Goal: Information Seeking & Learning: Learn about a topic

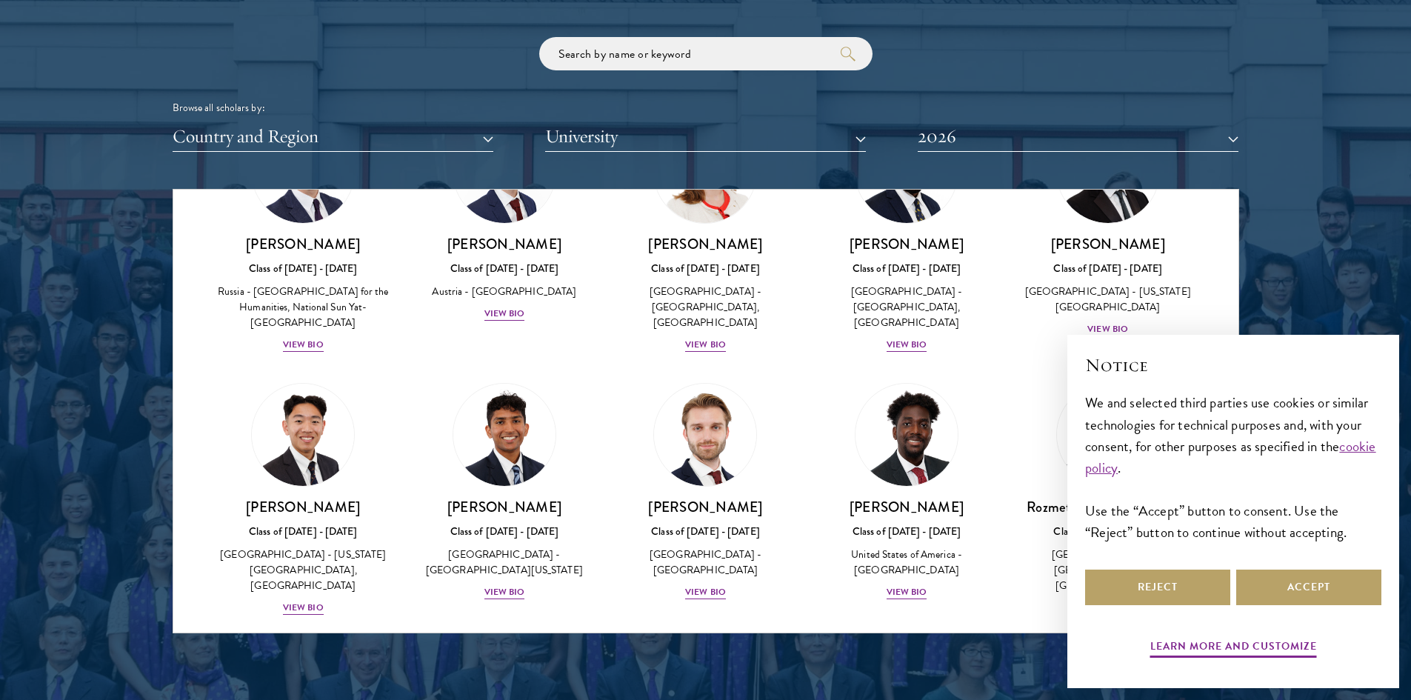
scroll to position [6294, 0]
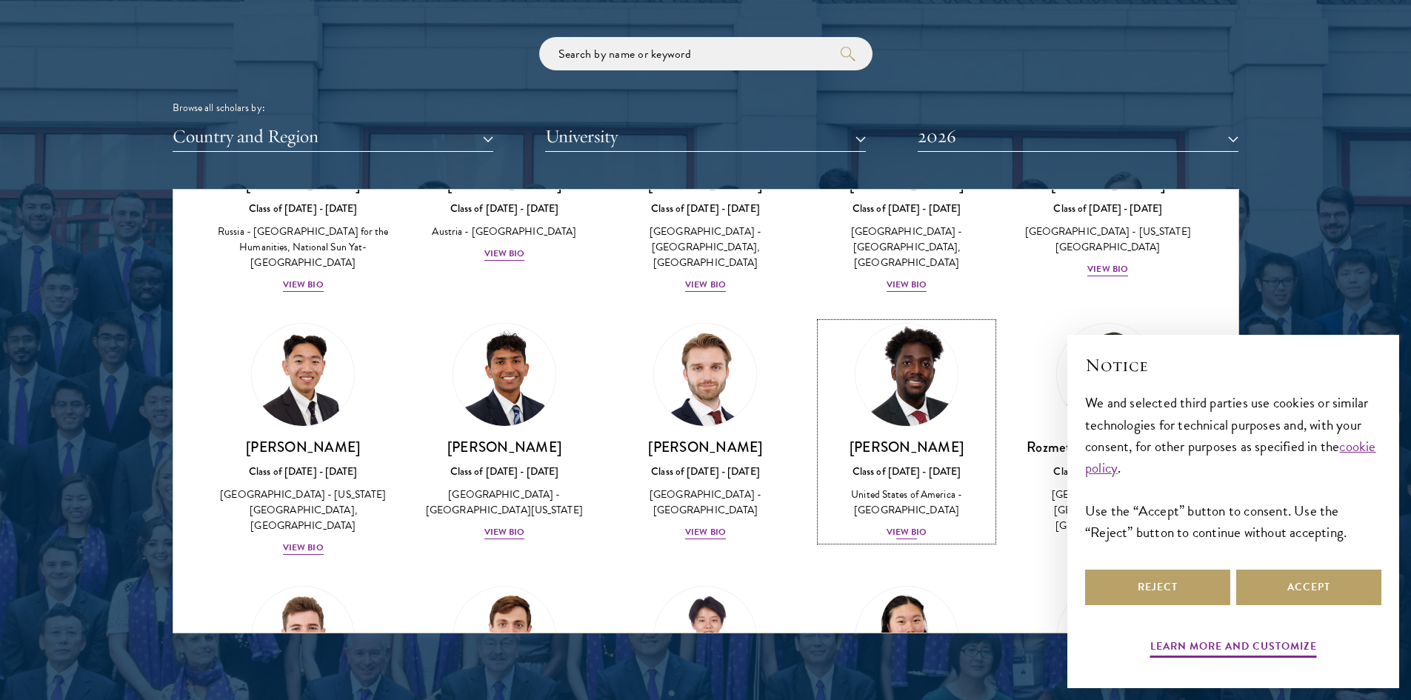
click at [897, 525] on div "View Bio" at bounding box center [906, 532] width 41 height 14
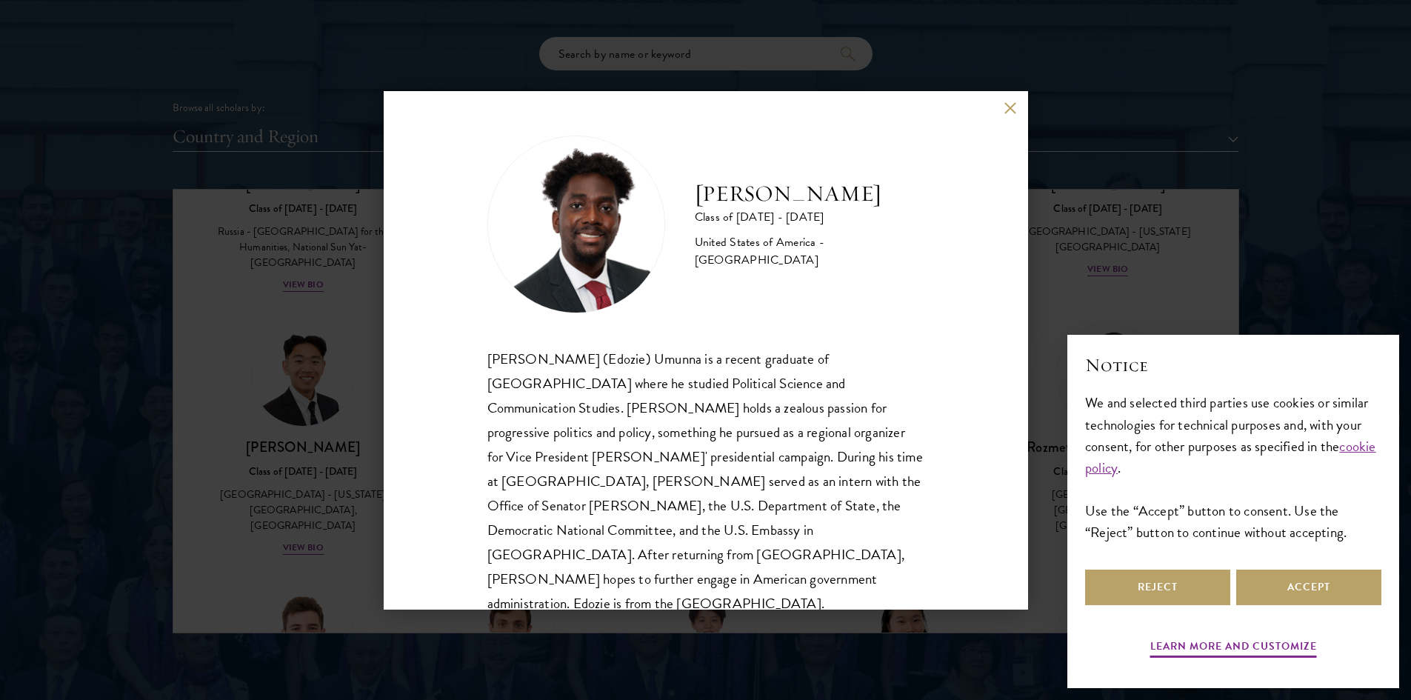
scroll to position [26, 0]
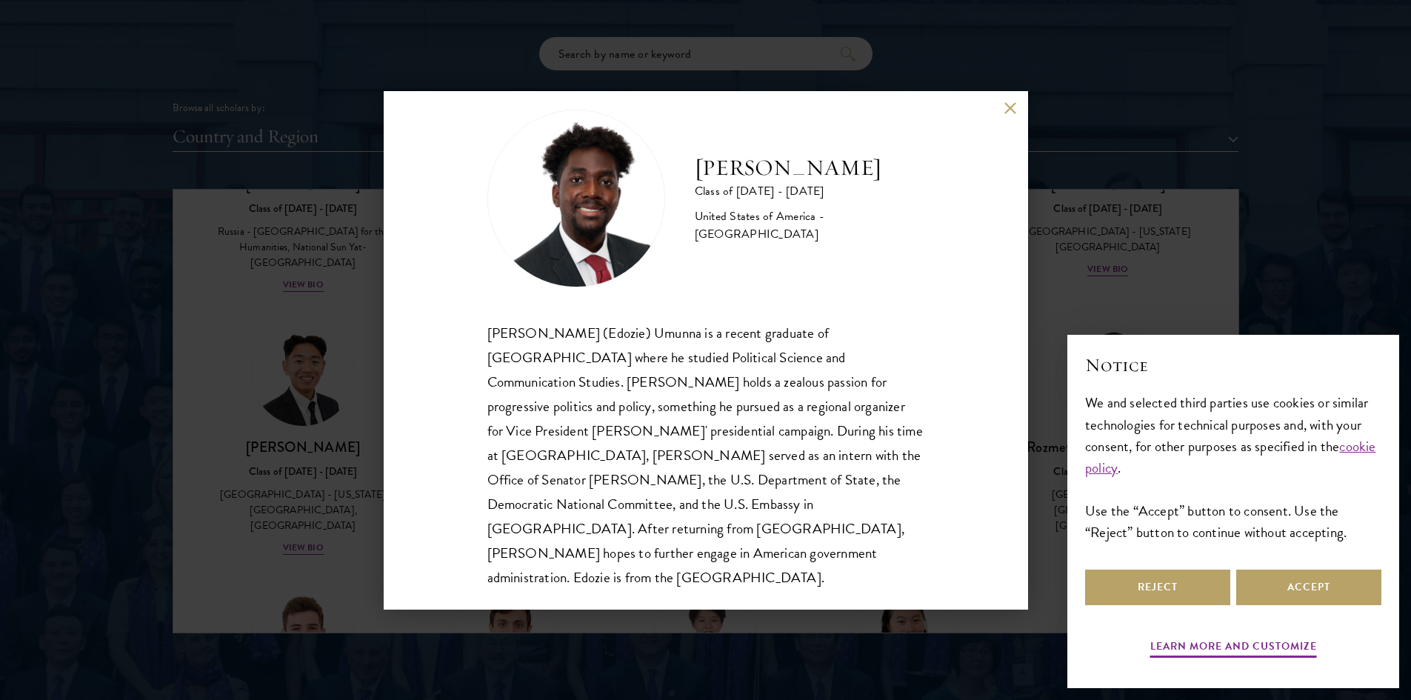
click at [1006, 111] on button at bounding box center [1010, 108] width 13 height 13
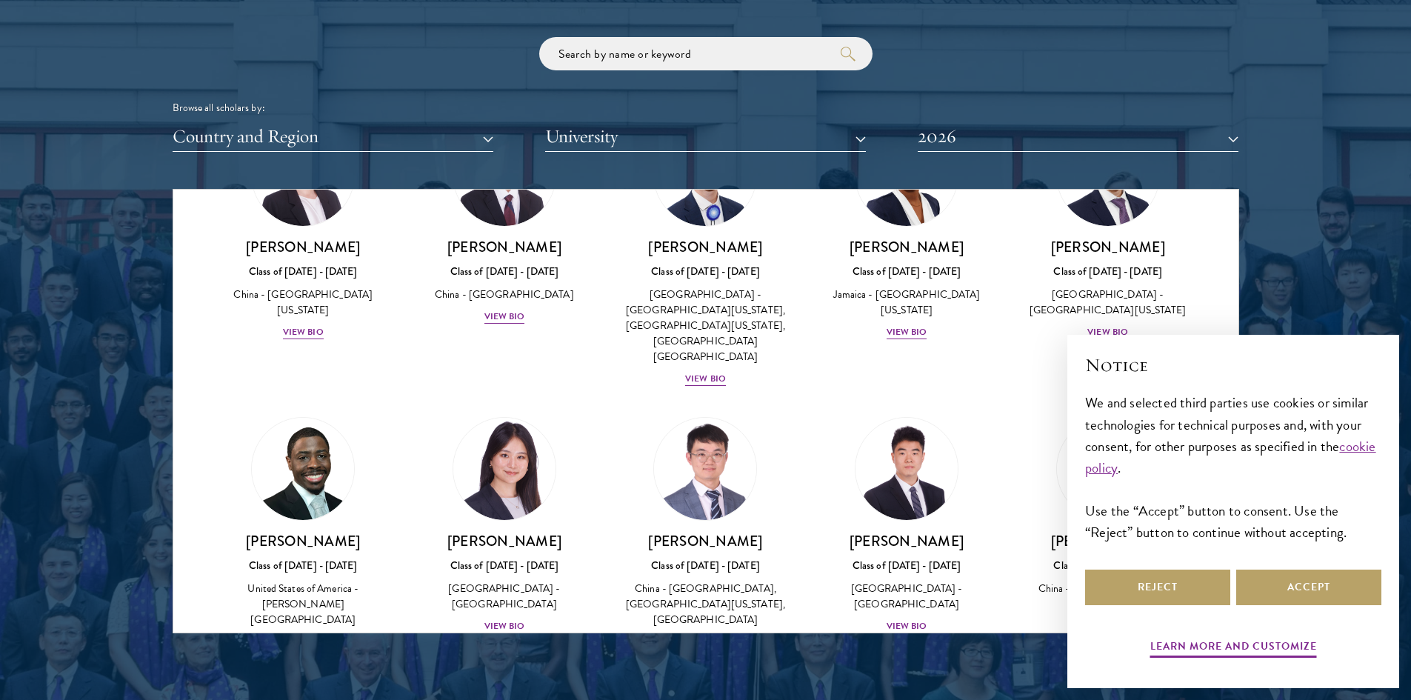
scroll to position [7040, 0]
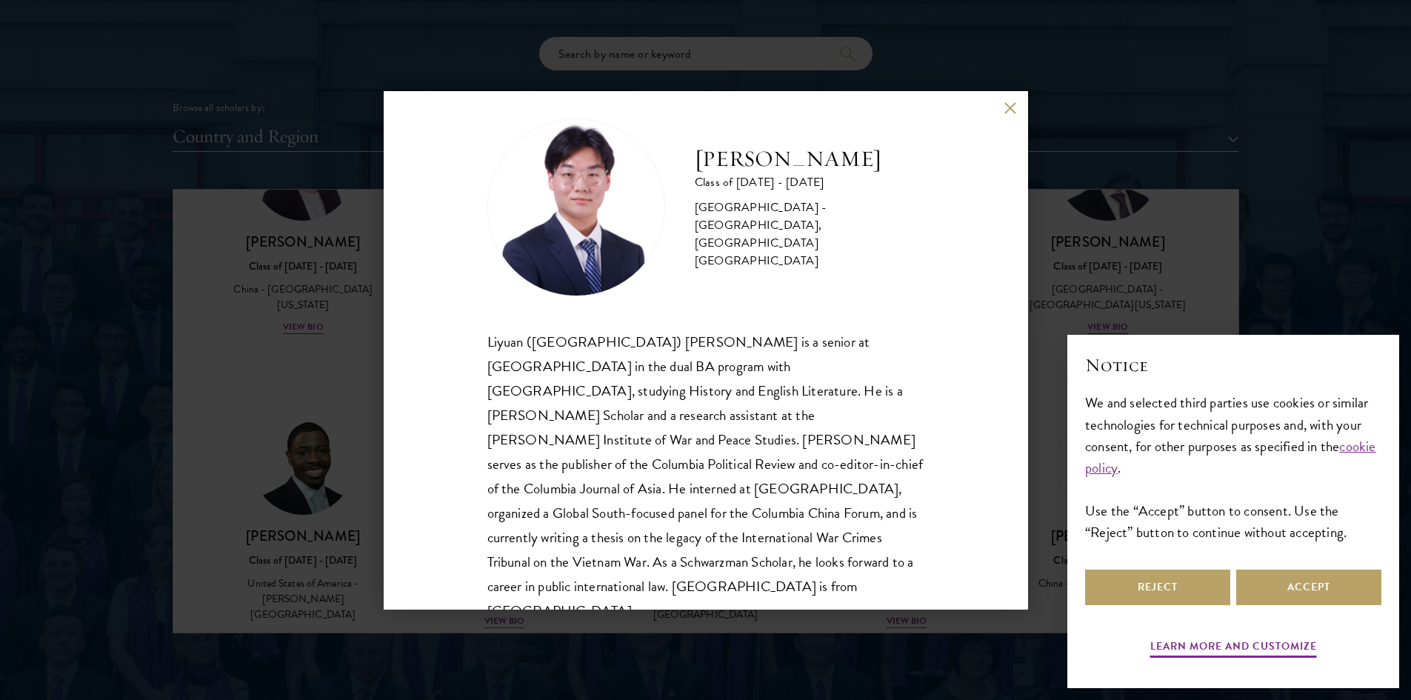
scroll to position [26, 0]
